Goal: Transaction & Acquisition: Book appointment/travel/reservation

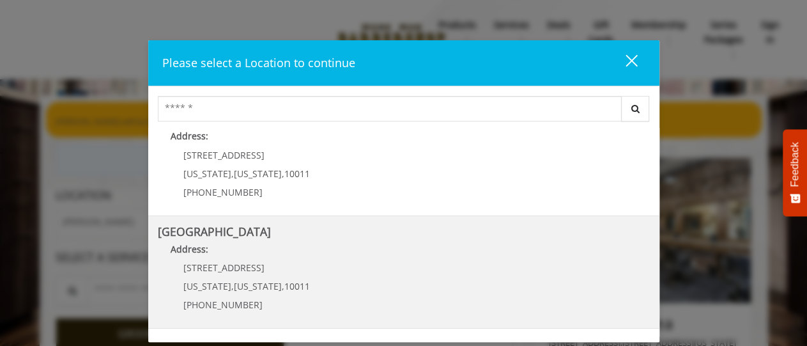
scroll to position [138, 0]
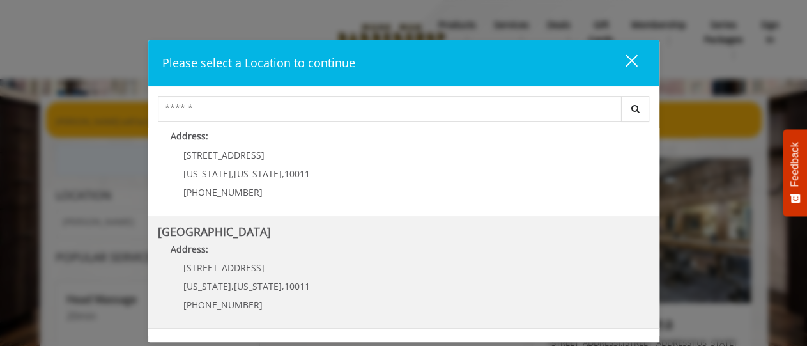
click at [399, 247] on Street "Address:" at bounding box center [404, 252] width 492 height 20
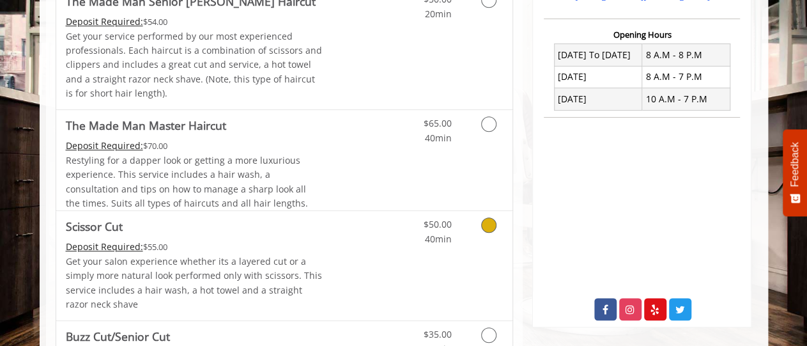
scroll to position [598, 0]
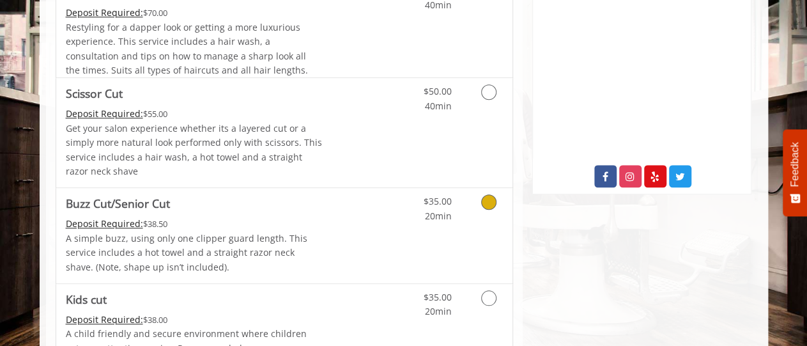
click at [487, 196] on icon "Grooming services" at bounding box center [488, 201] width 15 height 15
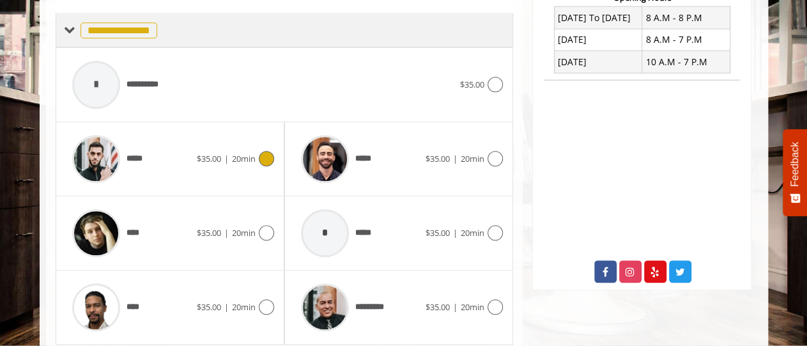
scroll to position [503, 0]
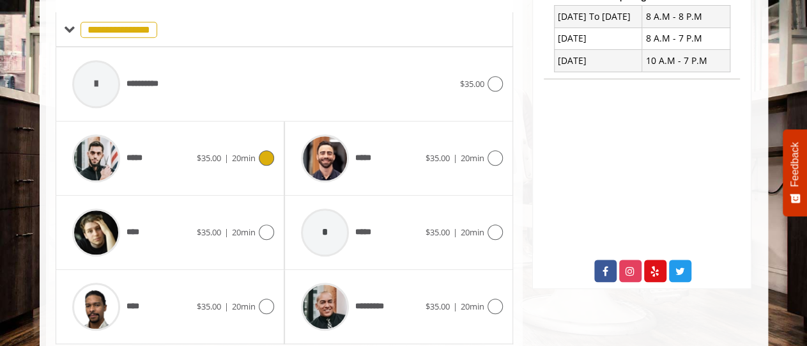
click at [268, 160] on icon at bounding box center [266, 157] width 15 height 15
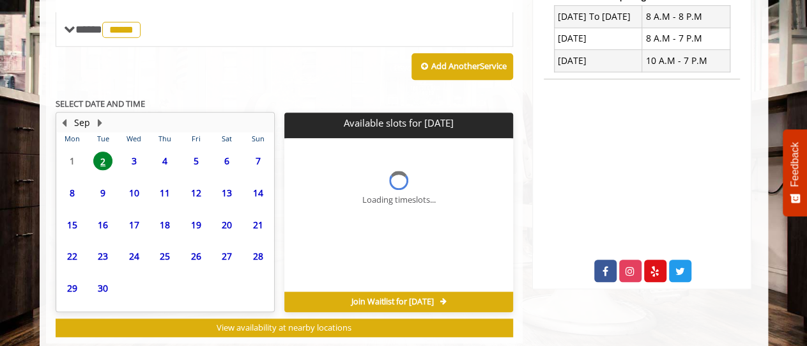
scroll to position [529, 0]
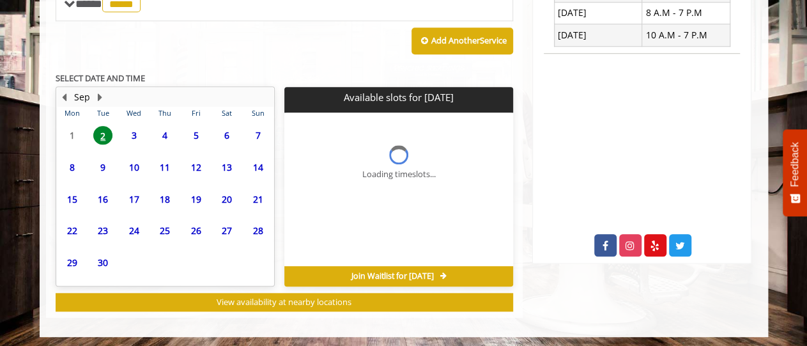
click at [103, 167] on span "9" at bounding box center [102, 167] width 19 height 19
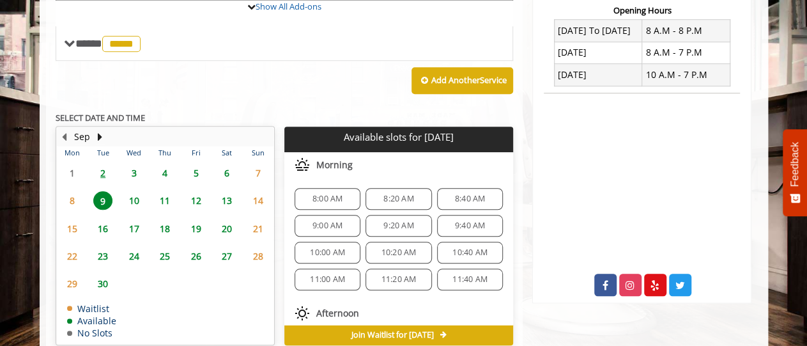
scroll to position [503, 0]
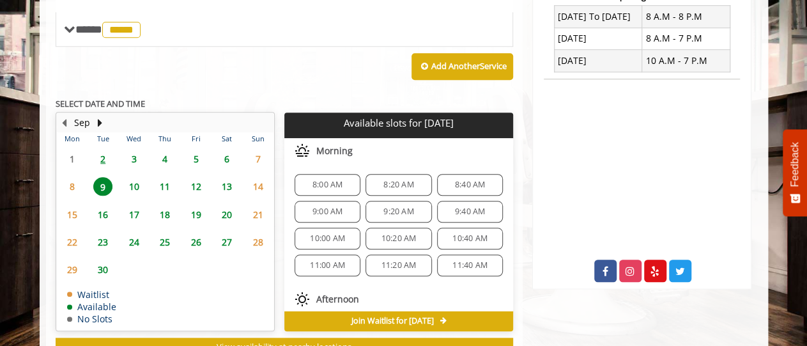
click at [99, 157] on span "2" at bounding box center [102, 158] width 19 height 19
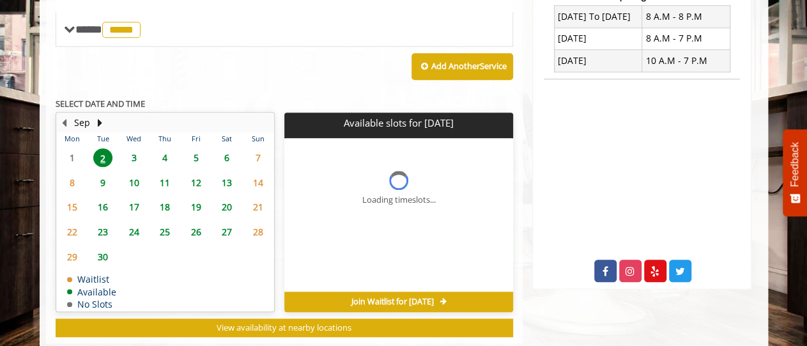
scroll to position [529, 0]
